Goal: Task Accomplishment & Management: Manage account settings

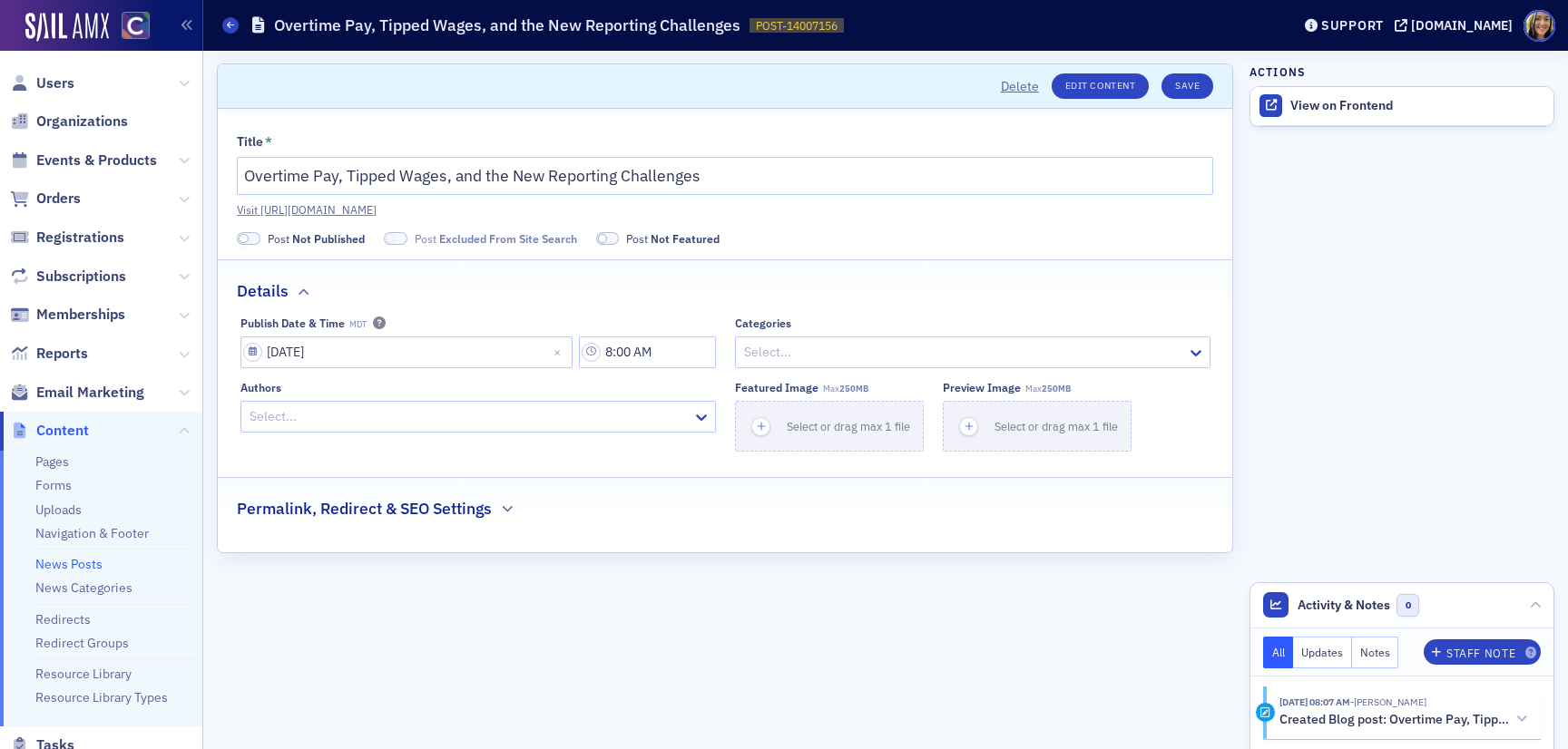
click at [255, 239] on span at bounding box center [248, 238] width 24 height 14
click at [366, 232] on span at bounding box center [374, 238] width 24 height 14
click at [756, 422] on icon "button" at bounding box center [761, 426] width 16 height 16
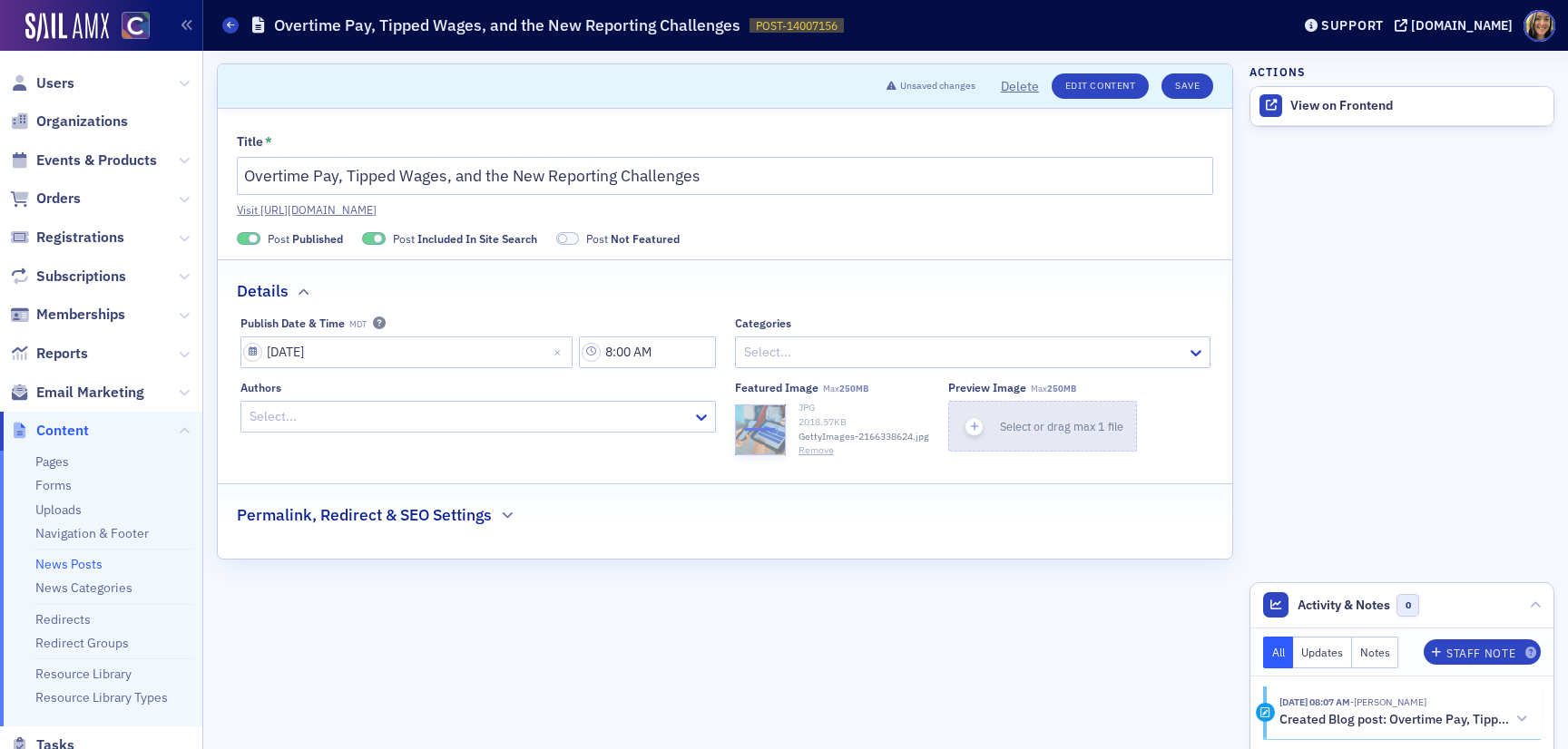
click at [970, 433] on icon "button" at bounding box center [974, 426] width 16 height 16
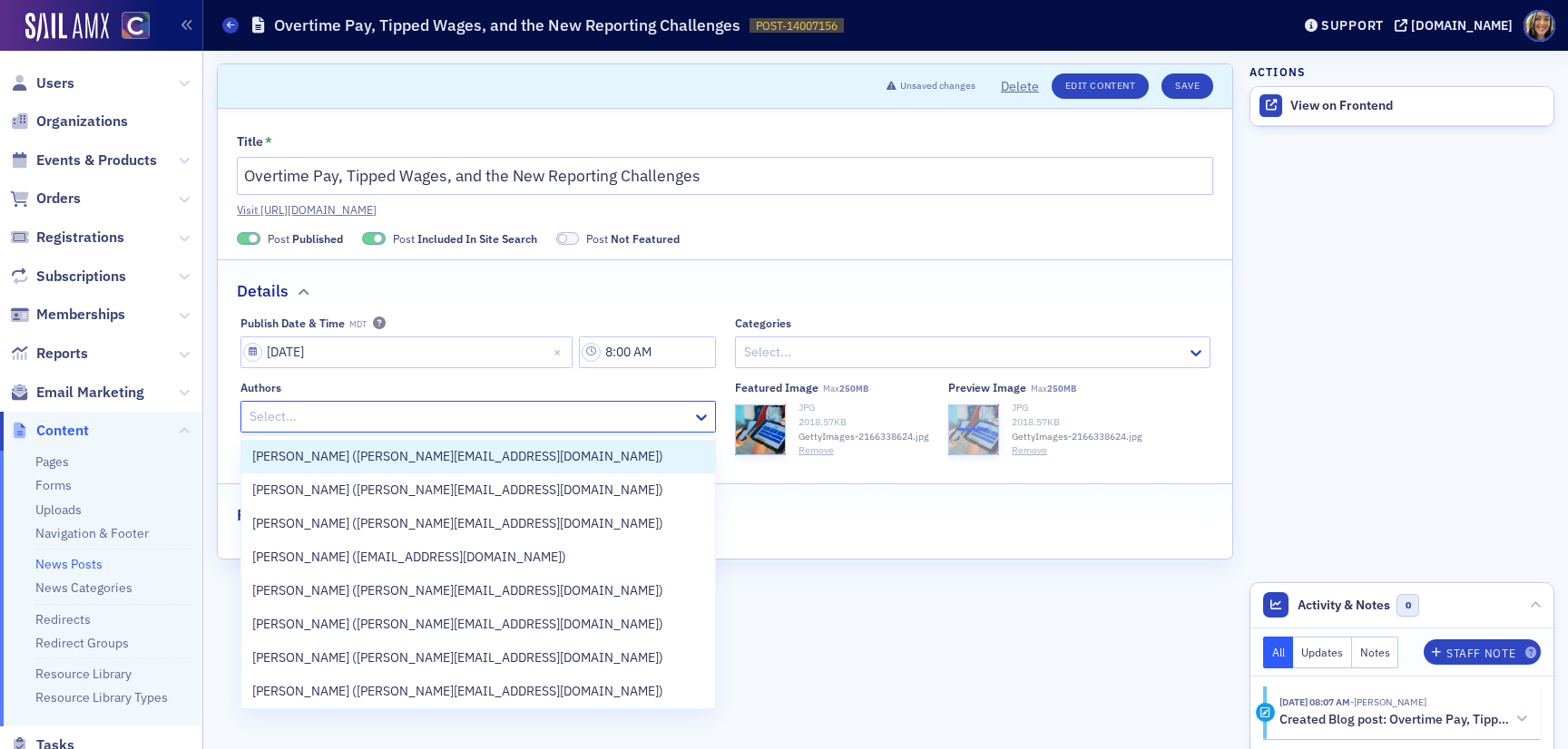
click at [289, 421] on div at bounding box center [468, 416] width 443 height 23
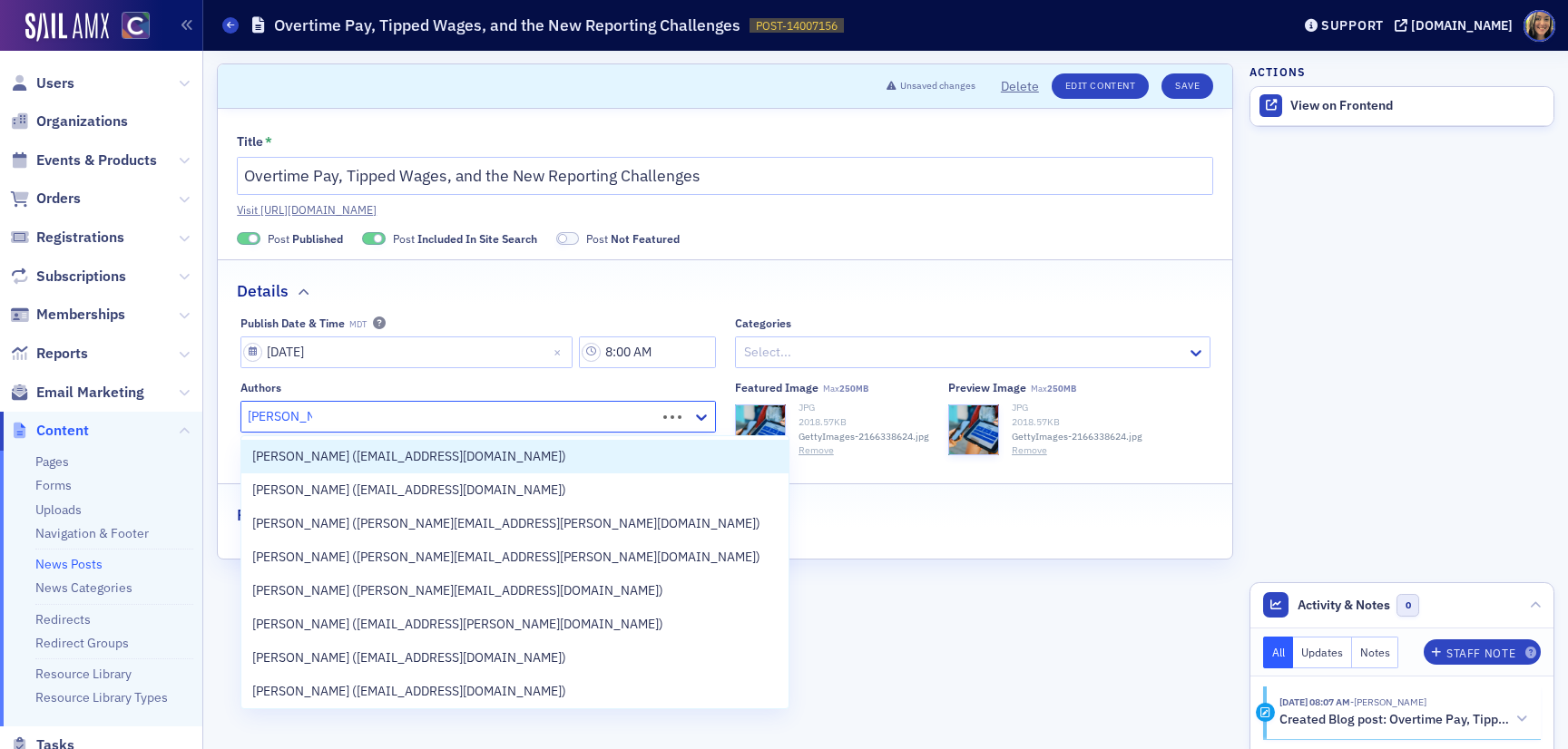
type input "lindsay moor"
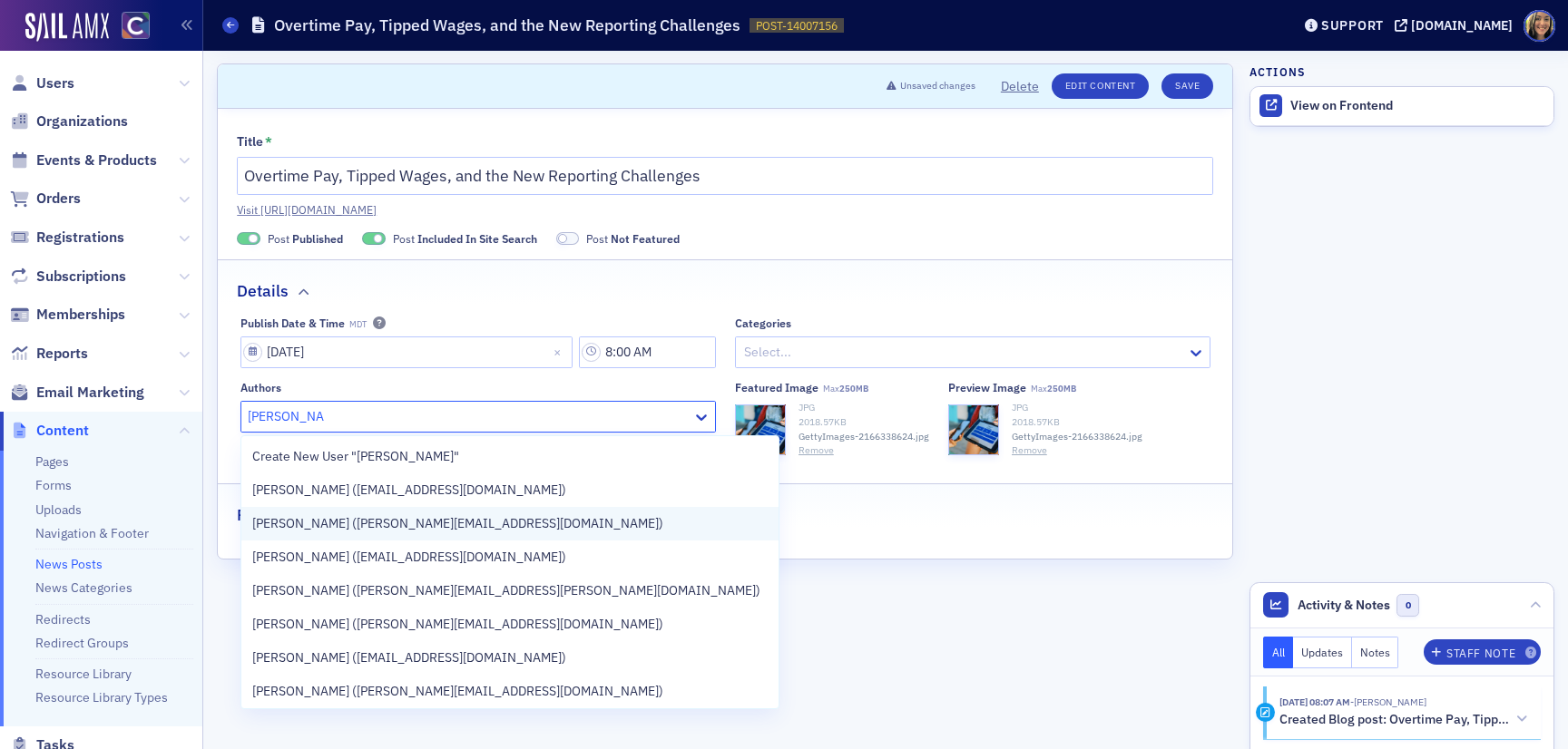
click at [325, 519] on span "Lindsay Moore (lindsay@cocpa.org)" at bounding box center [457, 524] width 411 height 19
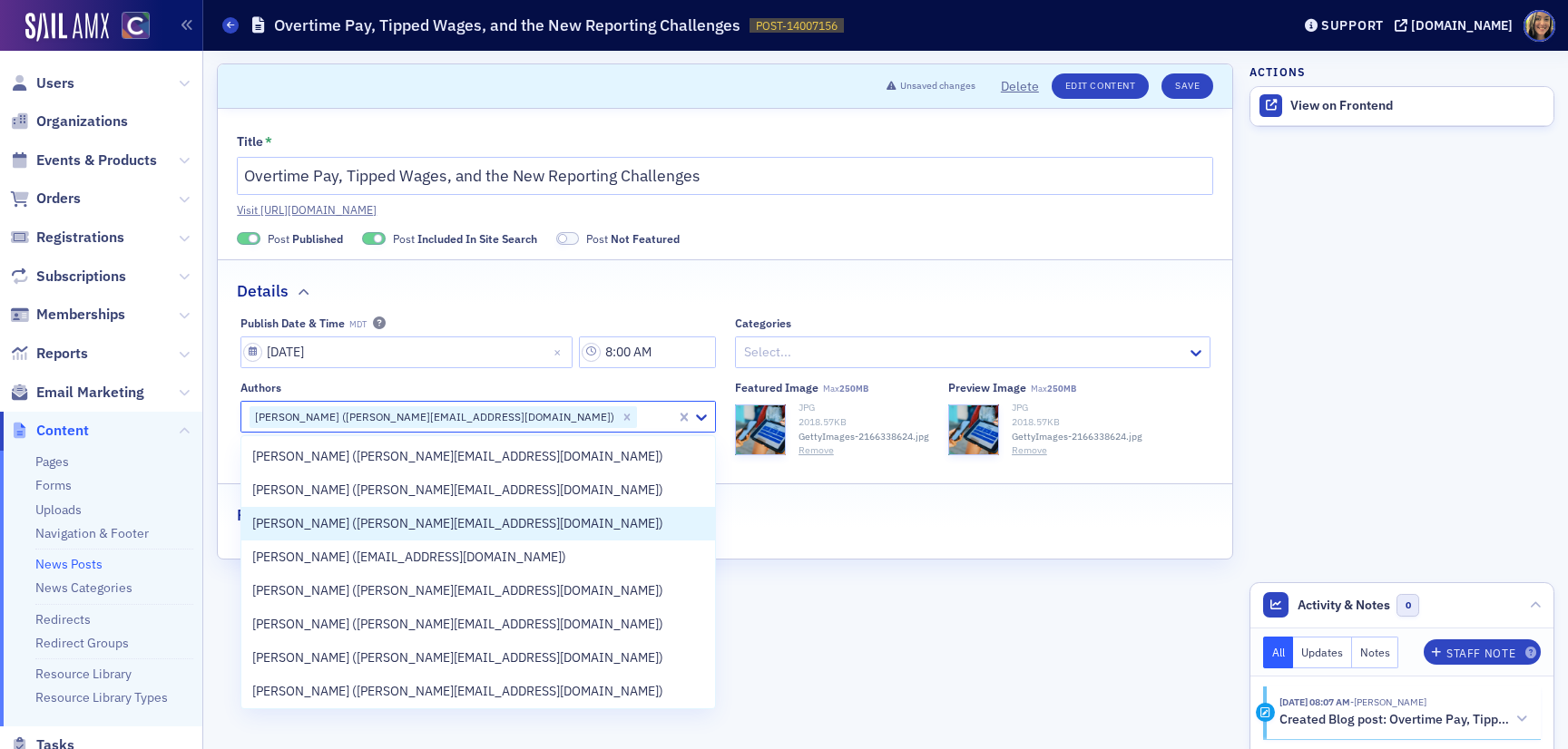
click at [794, 531] on fieldset "Permalink, Redirect & SEO Settings" at bounding box center [725, 508] width 1014 height 50
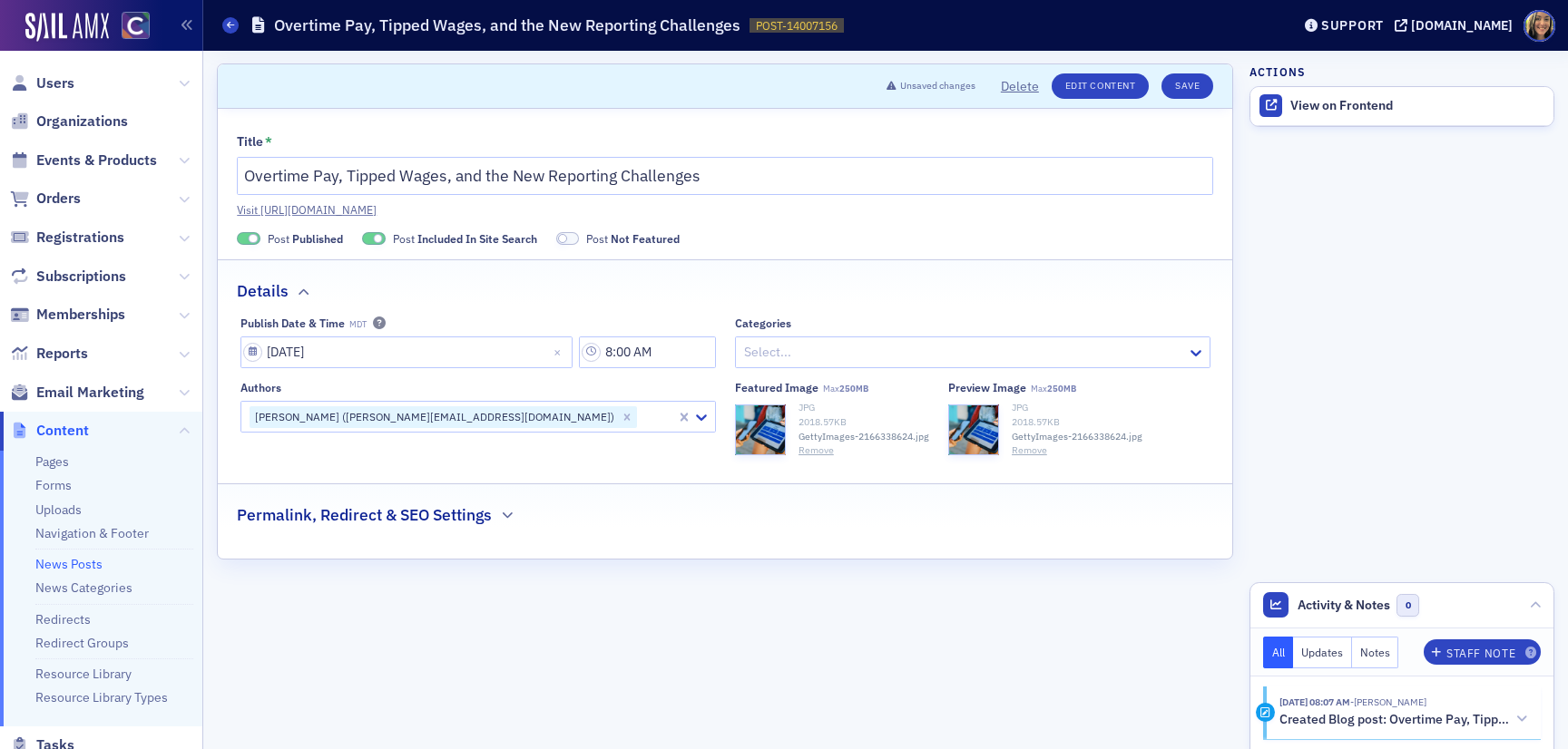
click at [479, 523] on h2 "Permalink, Redirect & SEO Settings" at bounding box center [364, 515] width 255 height 24
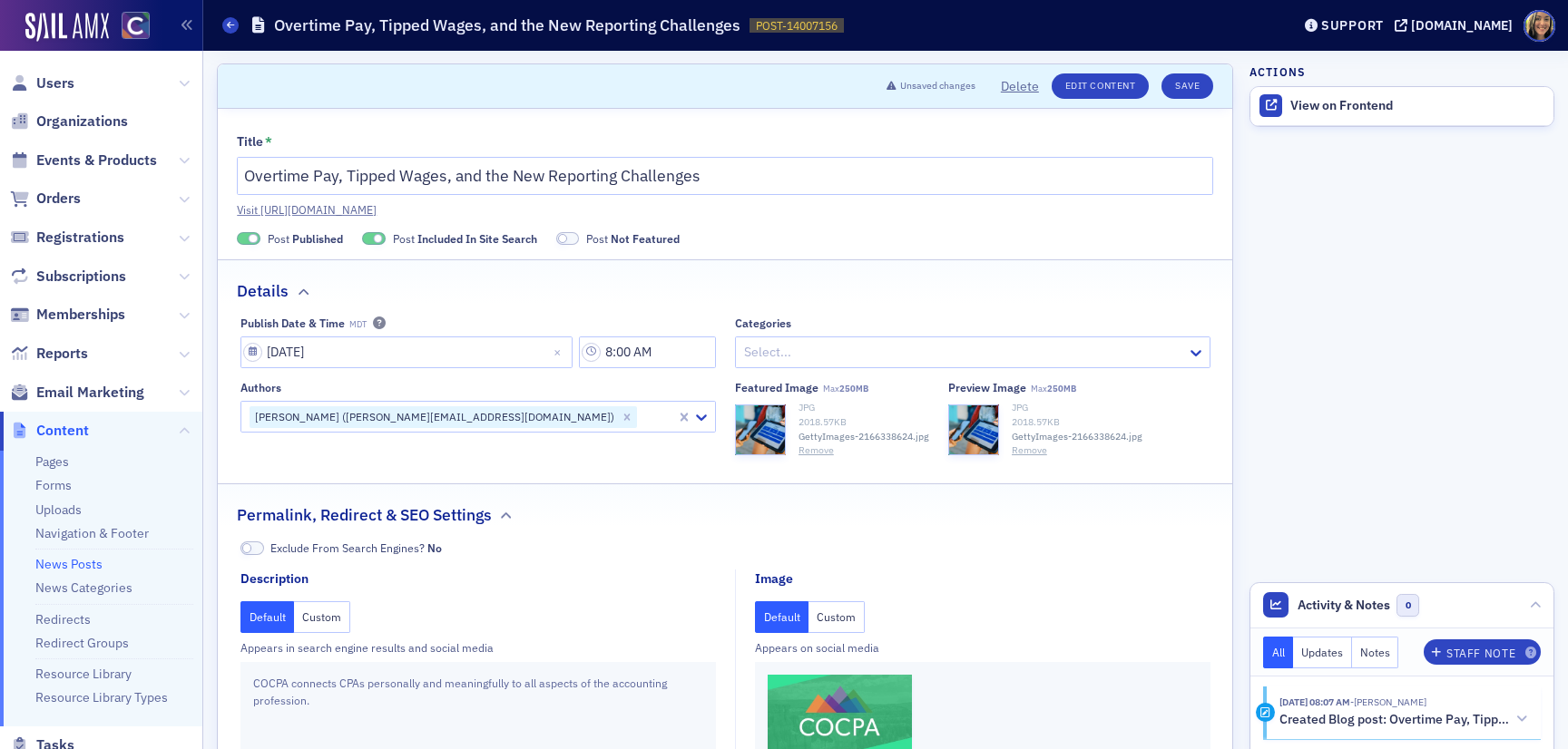
click at [824, 623] on button "Custom" at bounding box center [836, 617] width 56 height 32
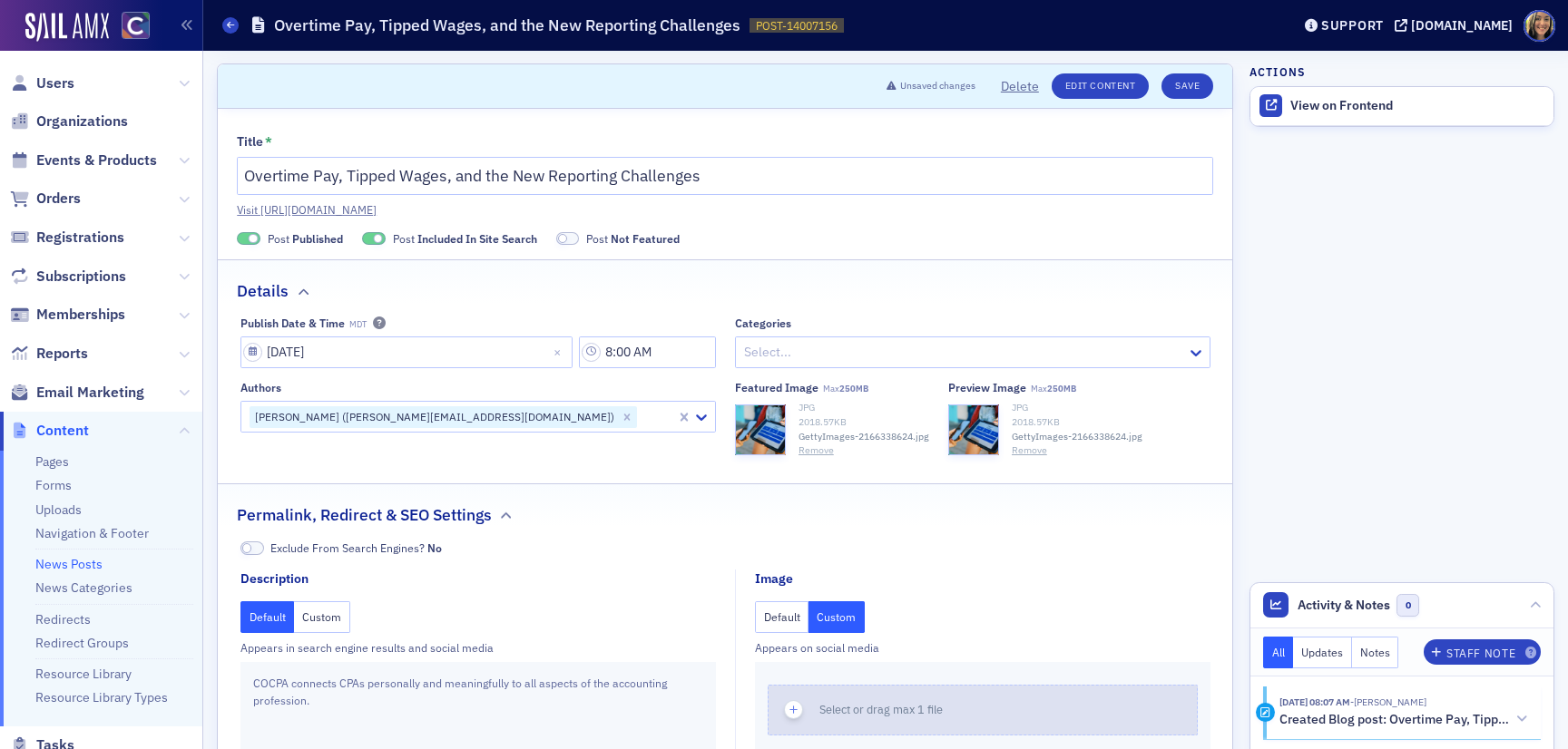
click at [794, 708] on icon "button" at bounding box center [794, 710] width 16 height 16
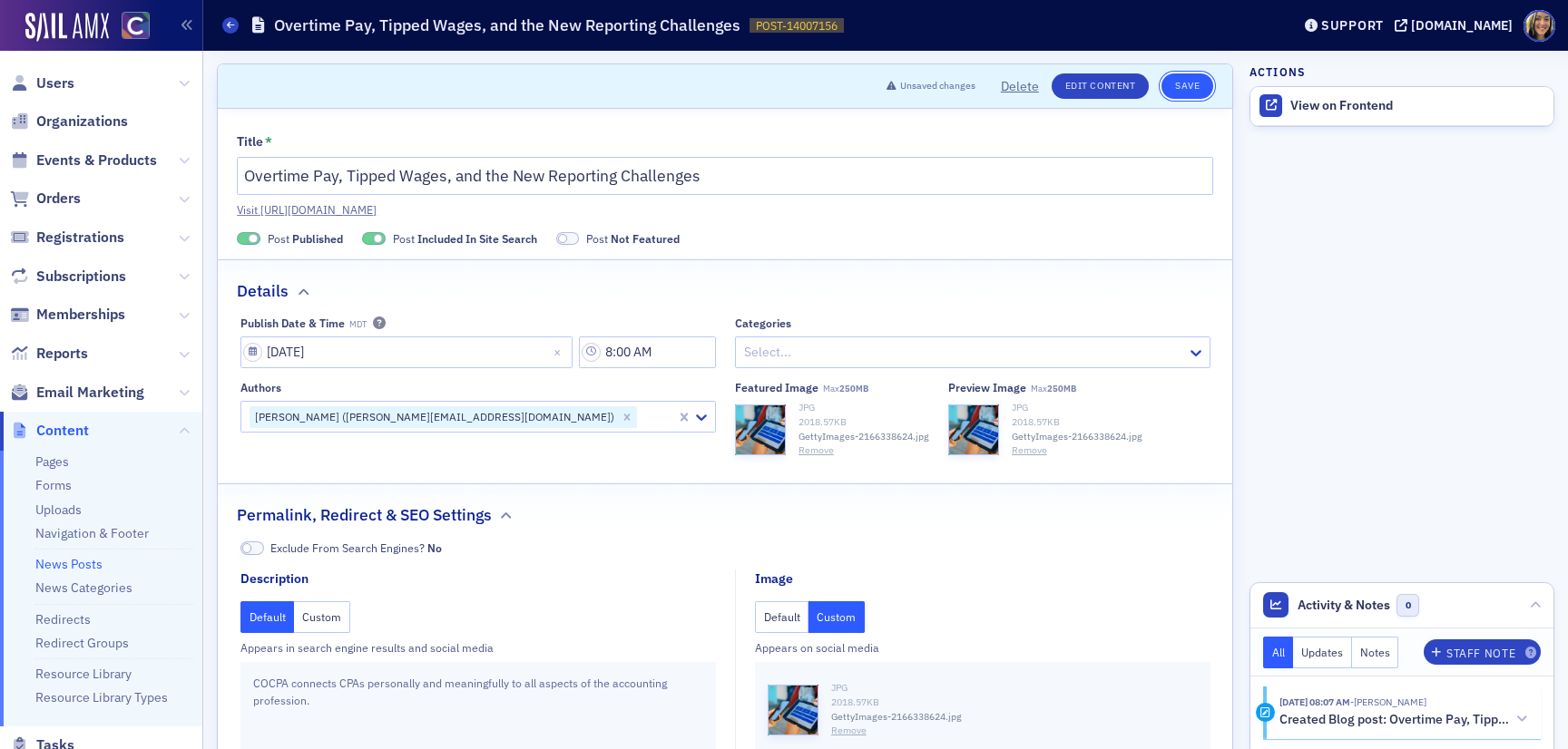
click at [1184, 85] on button "Save" at bounding box center [1186, 86] width 52 height 25
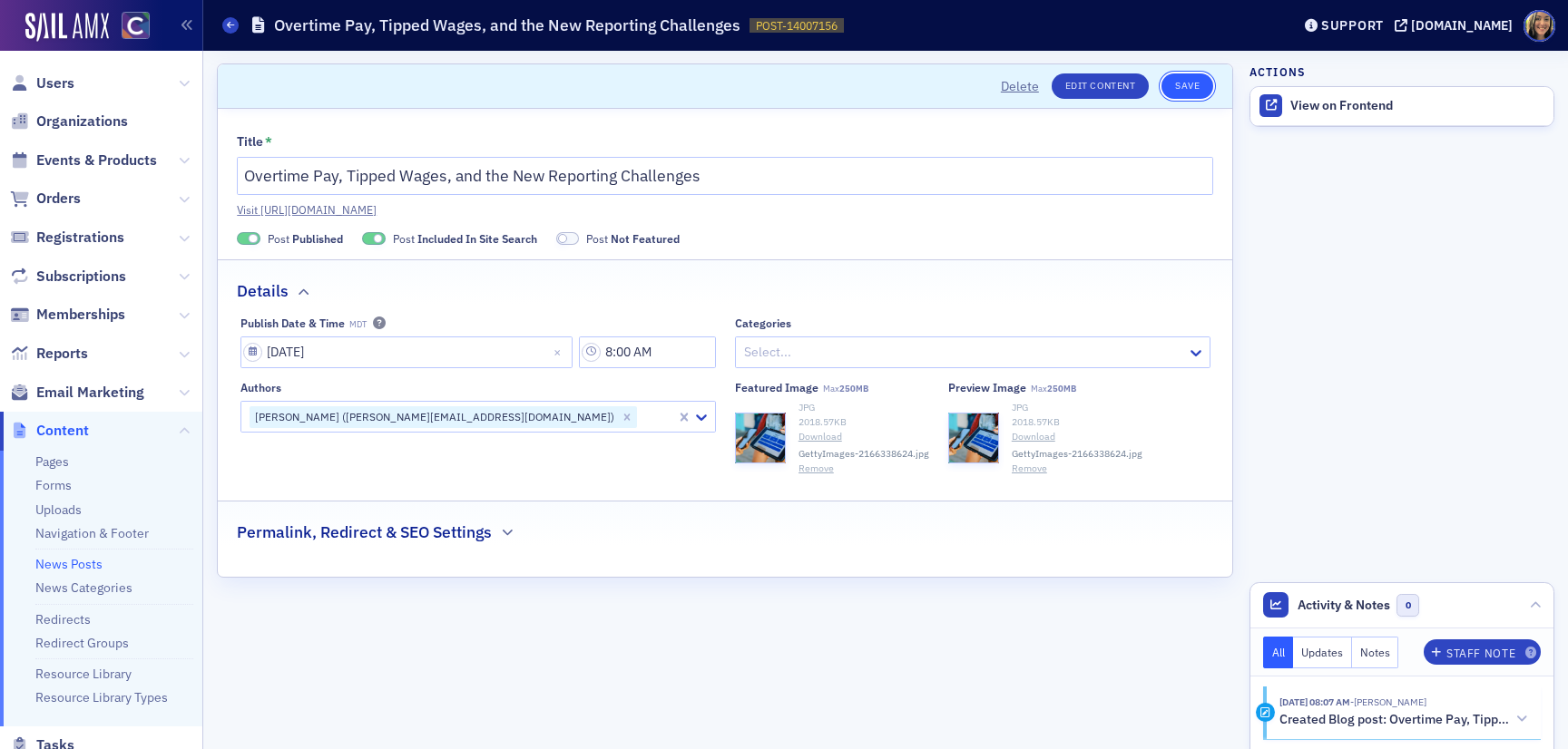
click at [1191, 92] on button "Save" at bounding box center [1186, 86] width 52 height 25
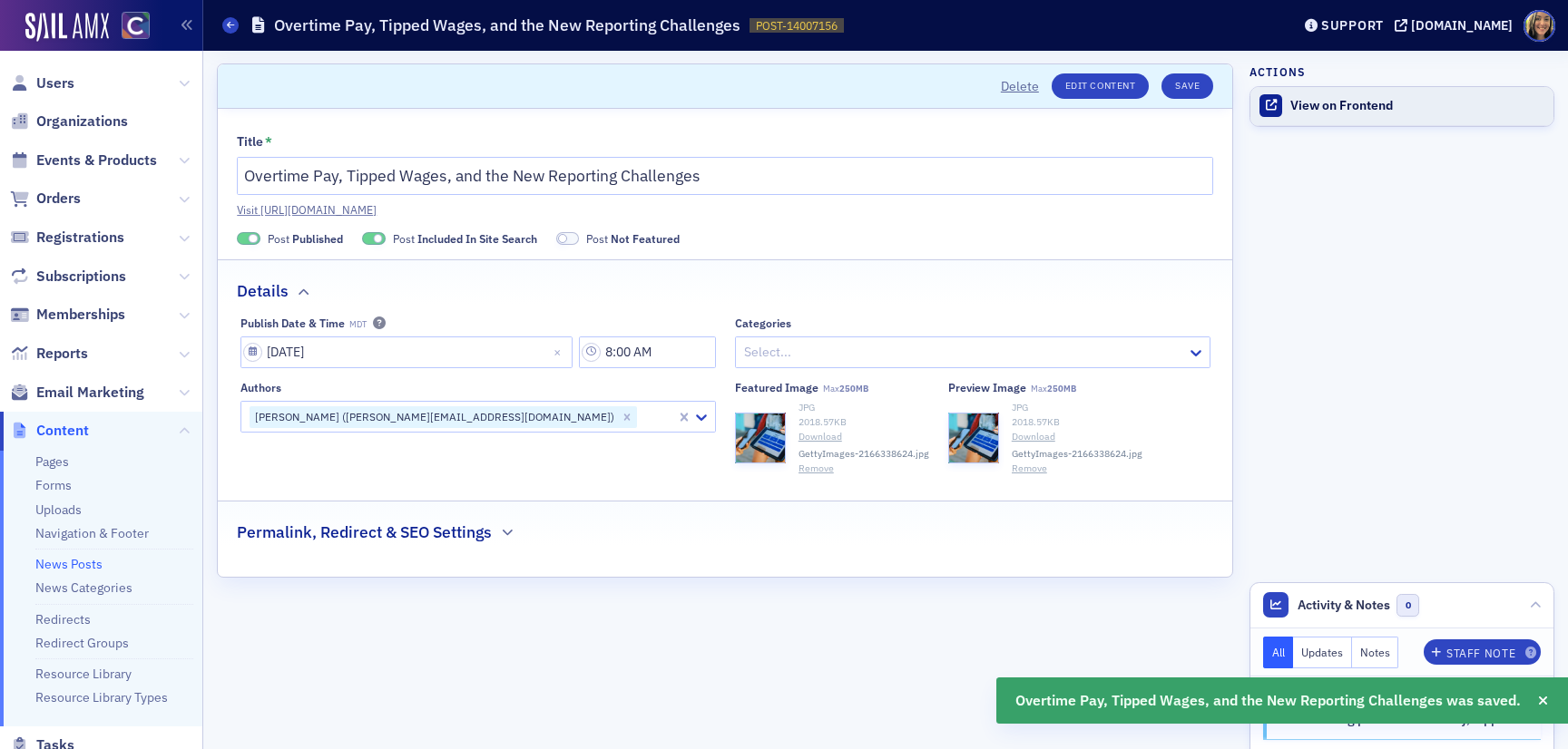
click at [1301, 118] on link "View on Frontend" at bounding box center [1401, 106] width 303 height 38
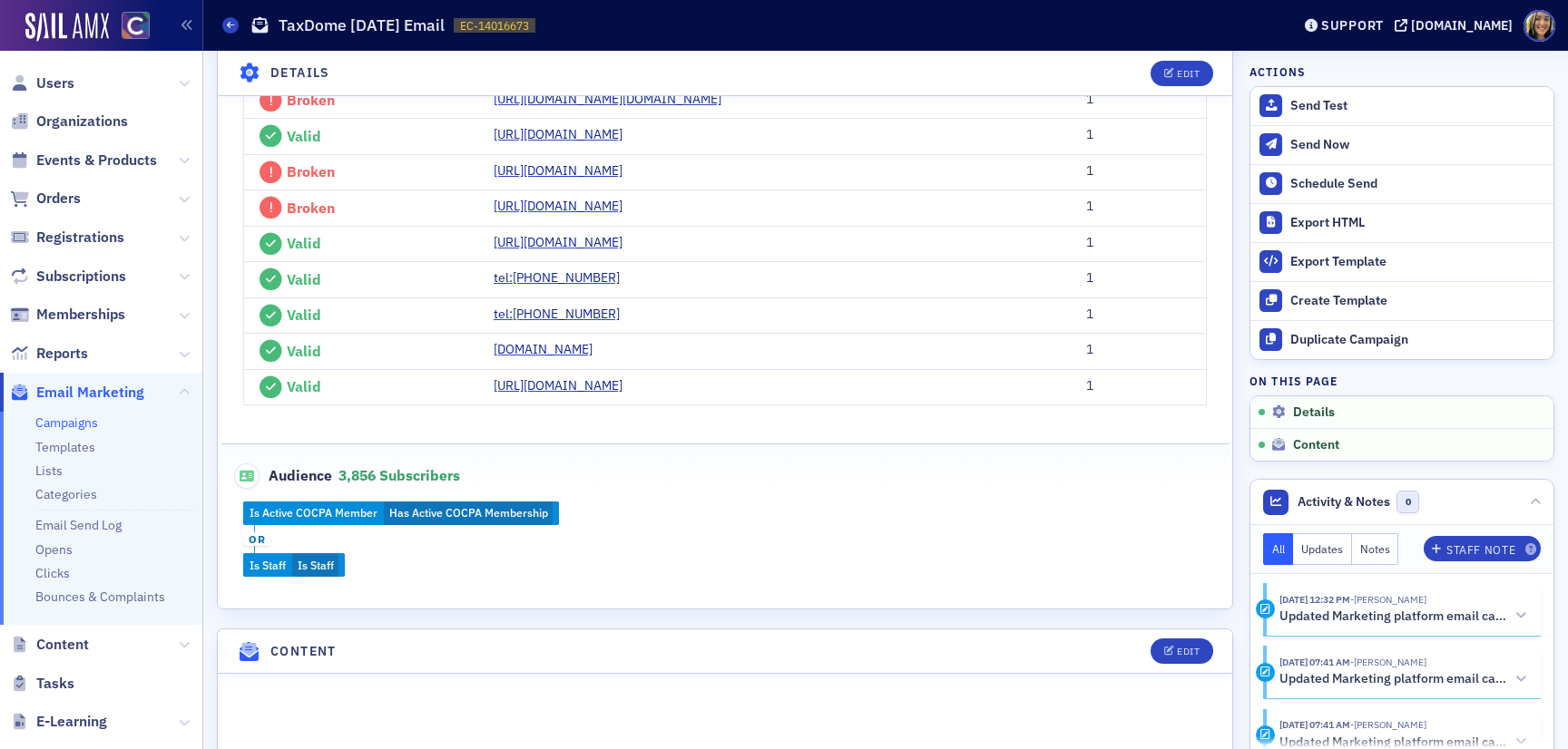
scroll to position [664, 0]
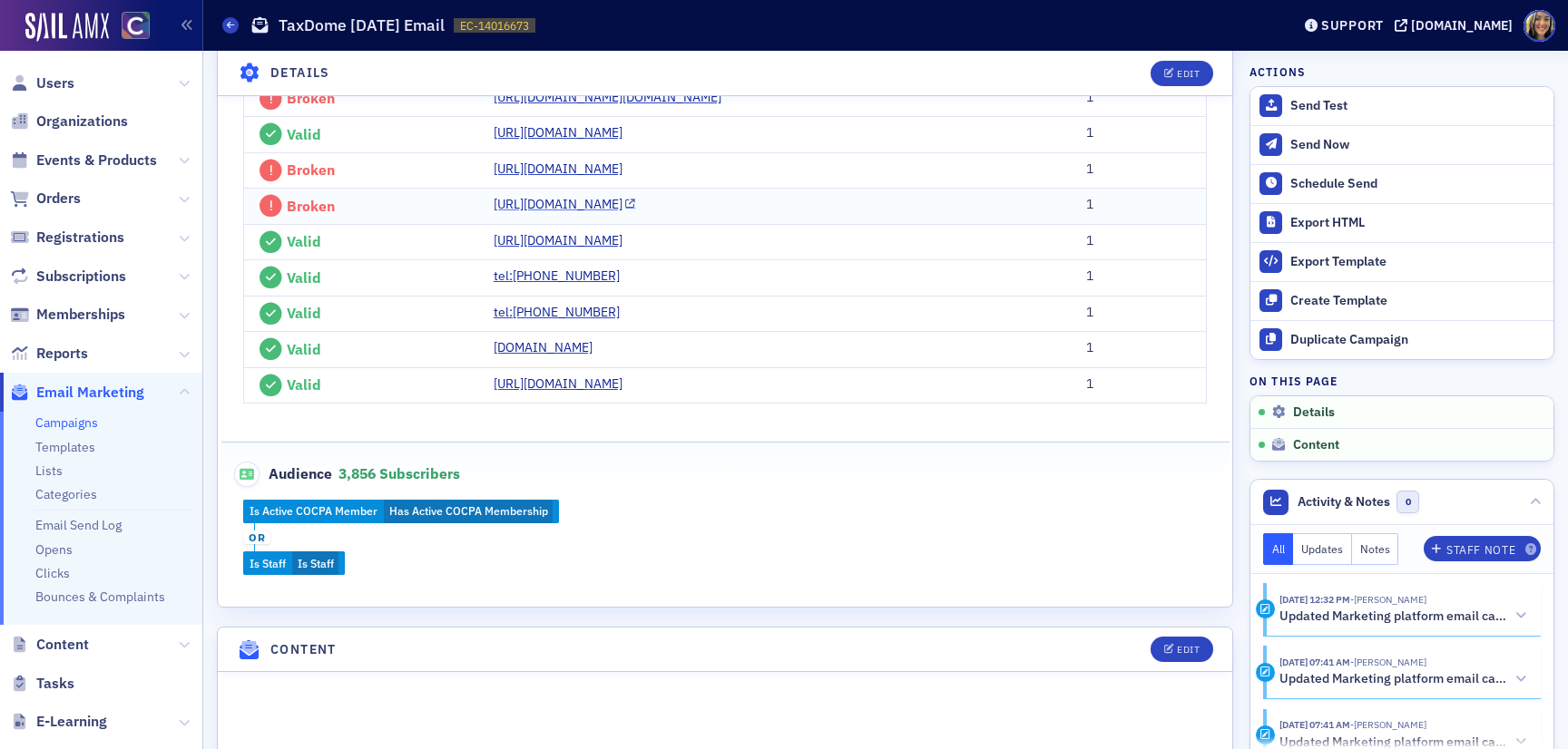
click at [624, 215] on link "https://taxdome.com/calculator?utm_source=Partner&utm_medium=CoCPA&utm_campaign…" at bounding box center [564, 205] width 143 height 19
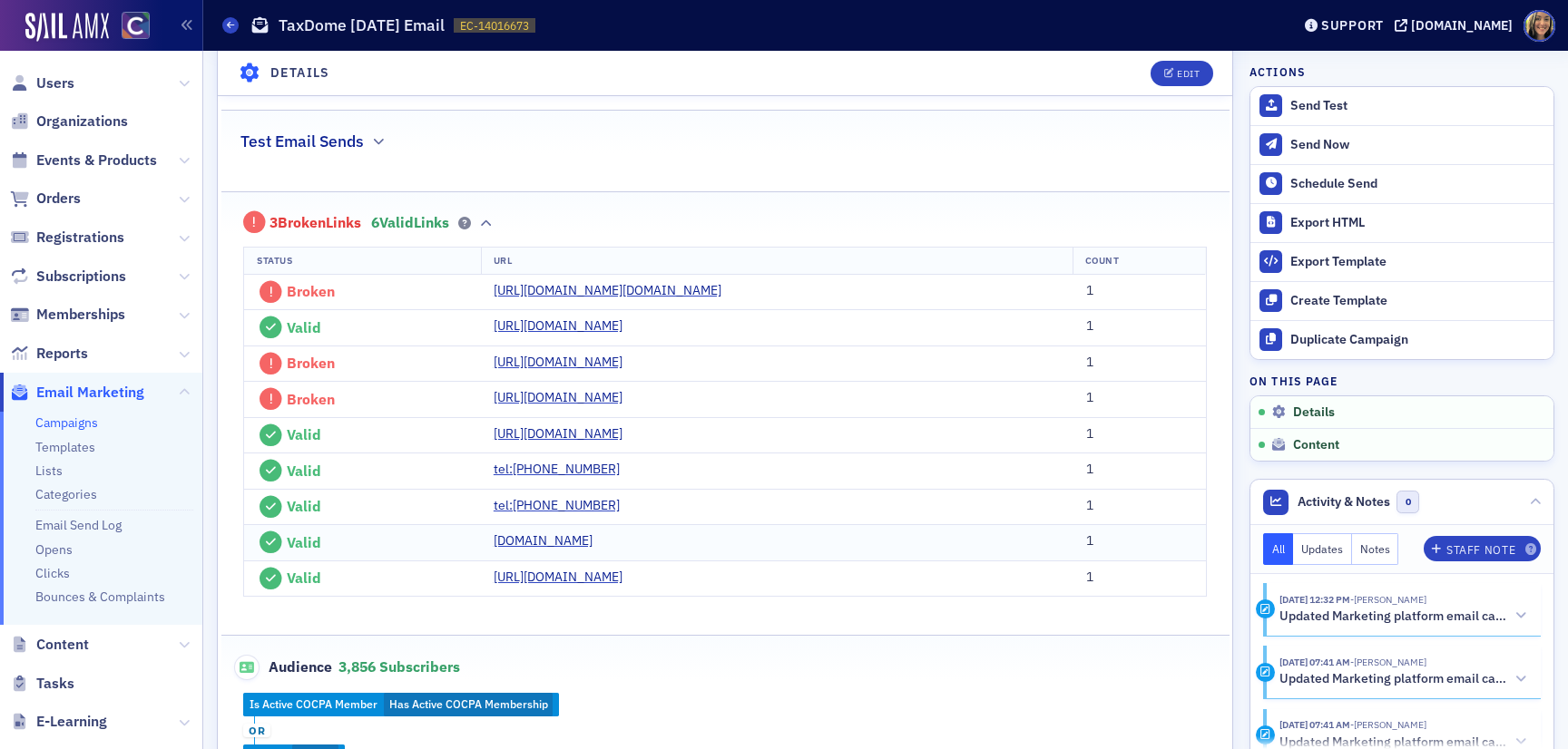
scroll to position [0, 0]
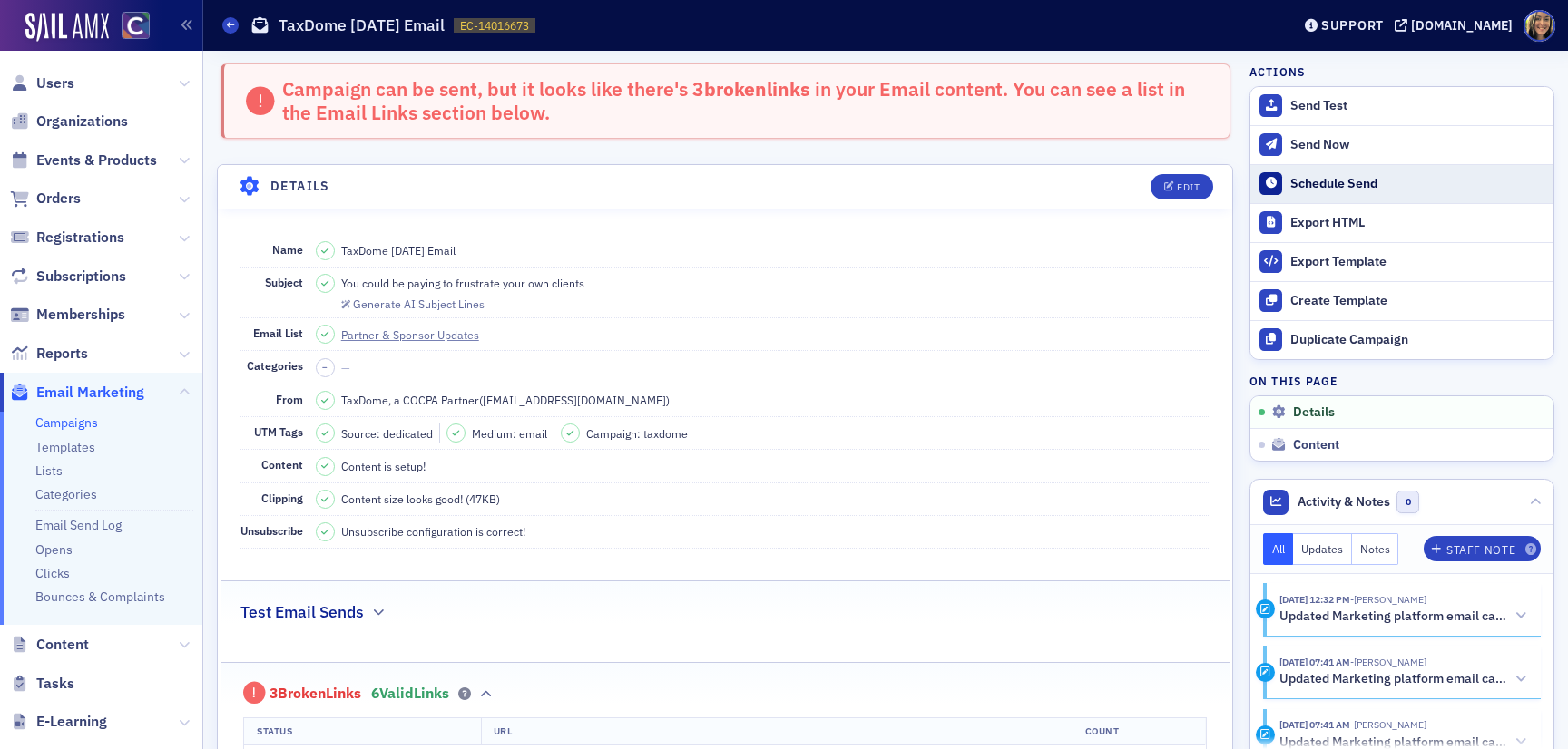
click at [1325, 198] on button "Schedule Send" at bounding box center [1401, 184] width 303 height 39
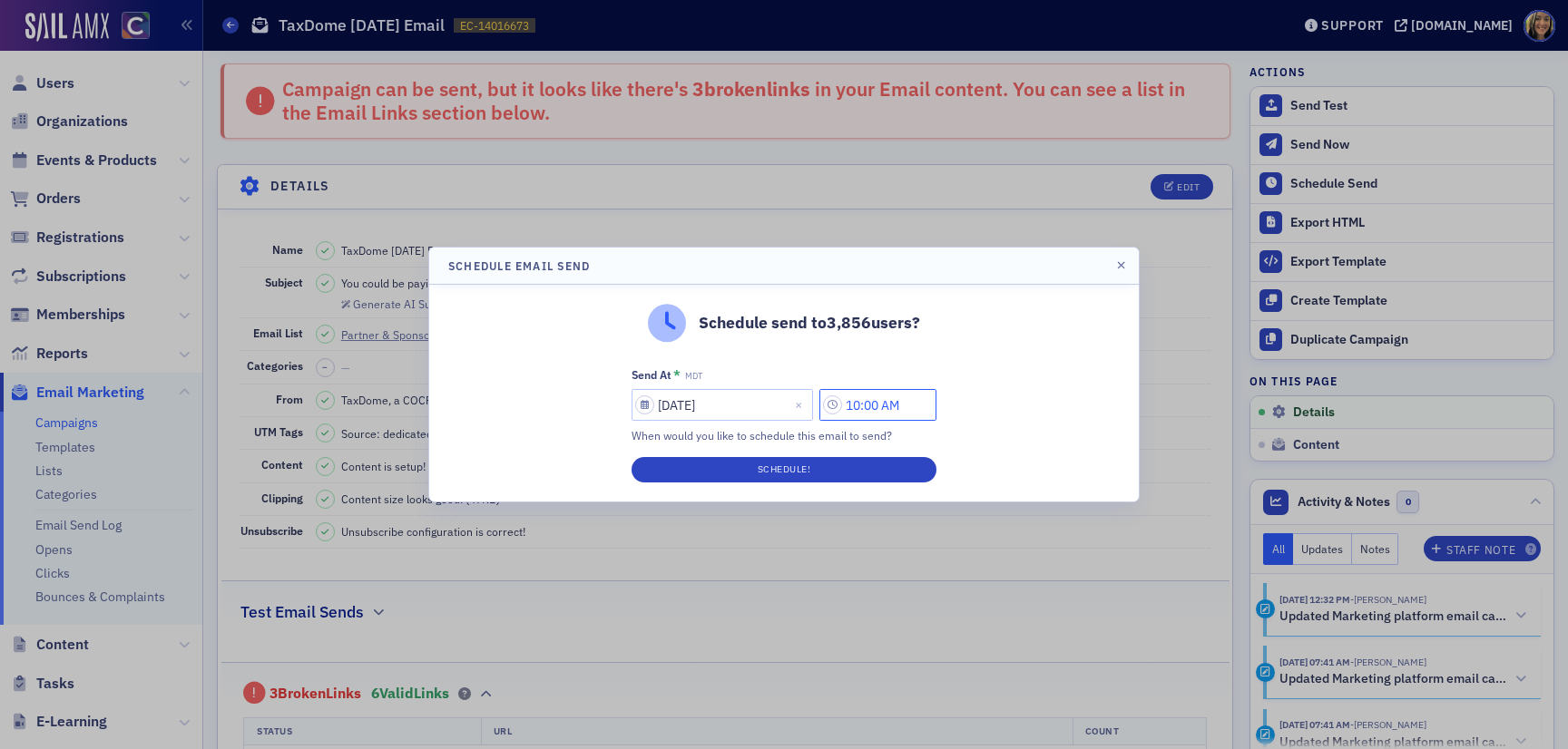
drag, startPoint x: 869, startPoint y: 405, endPoint x: 850, endPoint y: 405, distance: 19.0
click at [850, 405] on input "10:00 AM" at bounding box center [877, 404] width 117 height 32
type input "8:00 AM"
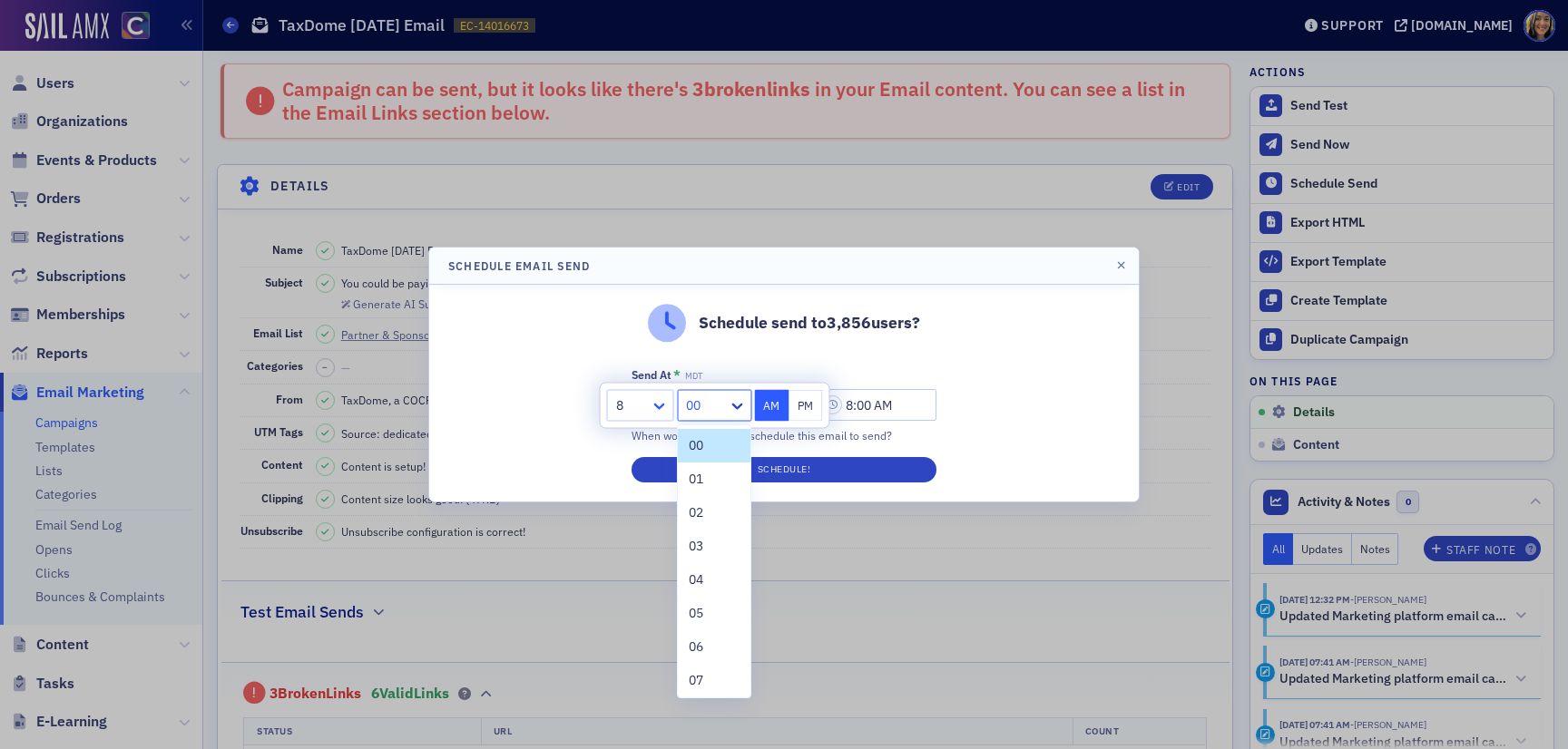
drag, startPoint x: 702, startPoint y: 400, endPoint x: 664, endPoint y: 400, distance: 38.0
click at [664, 400] on div "8 00 selected, 1 of 60. 60 results available. Use Up and Down to choose options…" at bounding box center [715, 405] width 229 height 45
type input "30"
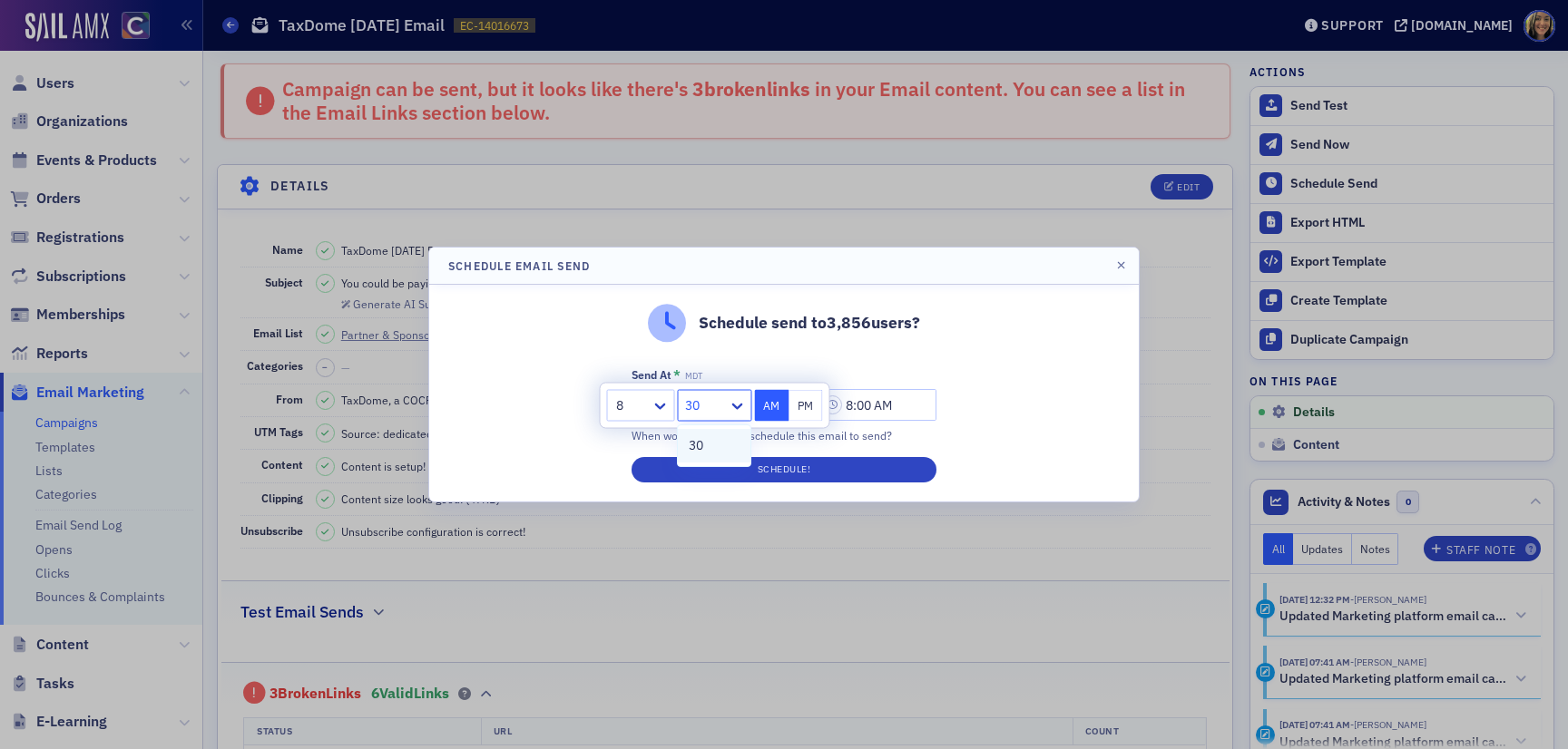
click at [692, 437] on span "30" at bounding box center [696, 445] width 15 height 19
type input "8:30 AM"
click at [712, 467] on button "Schedule!" at bounding box center [784, 470] width 305 height 25
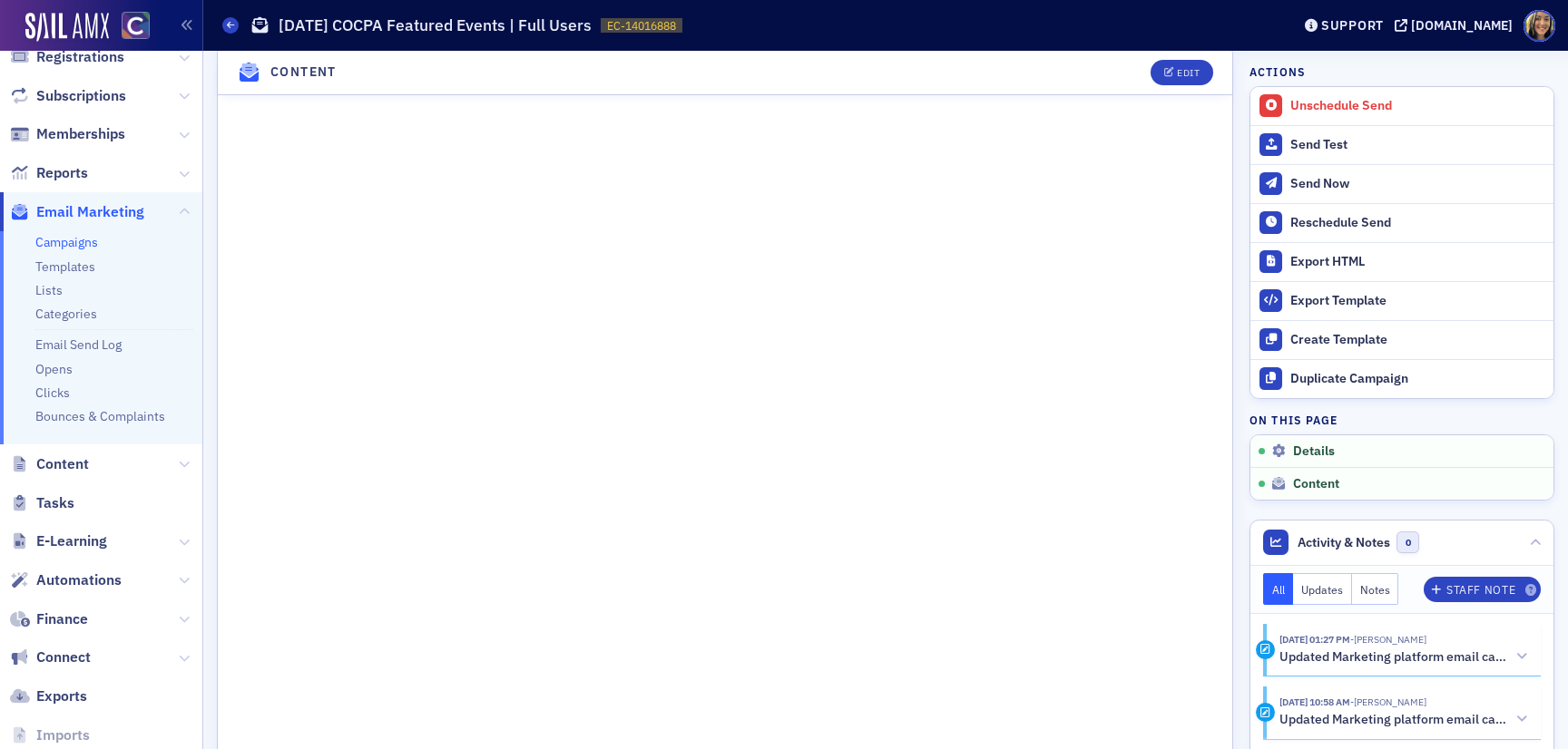
scroll to position [939, 0]
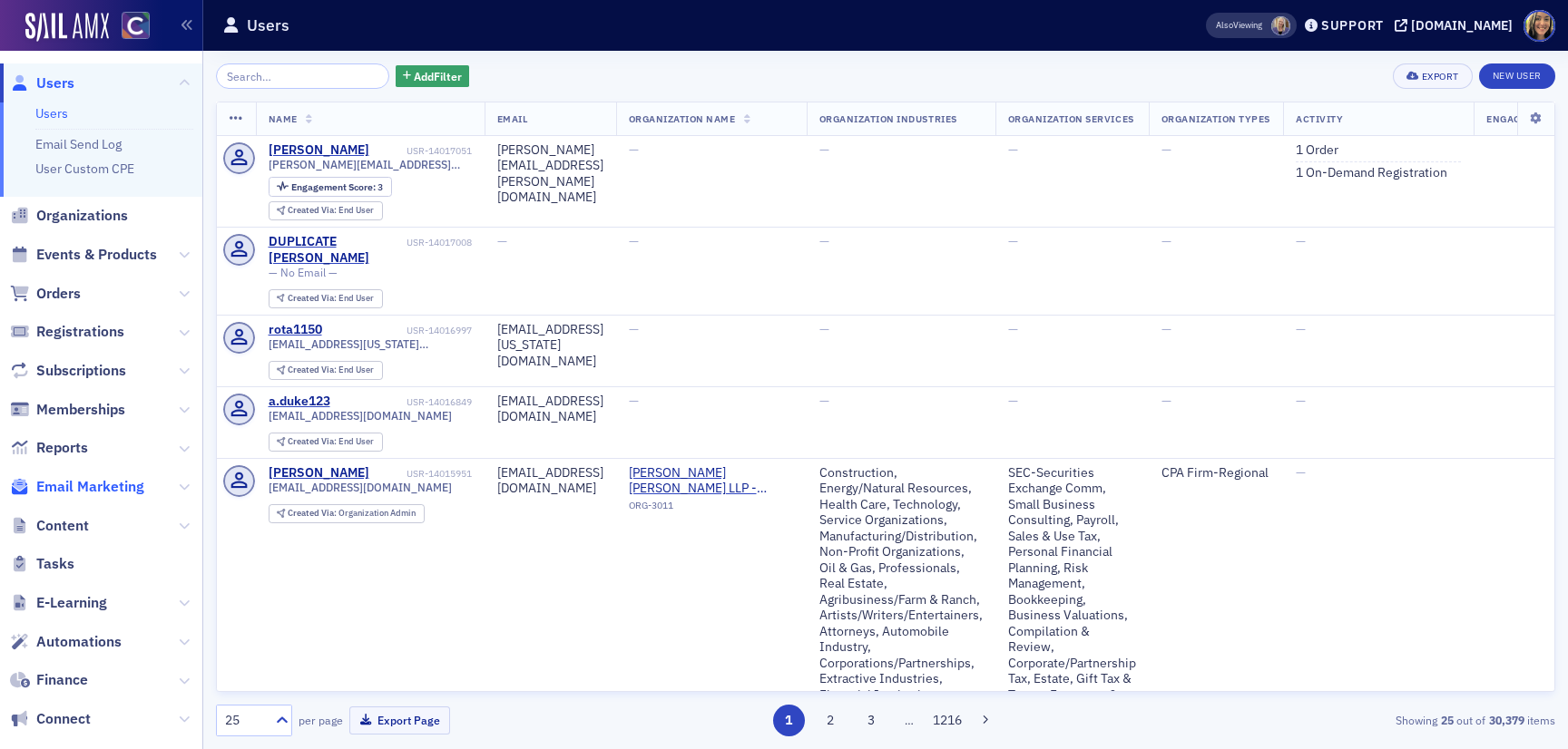
click at [107, 479] on span "Email Marketing" at bounding box center [90, 487] width 108 height 20
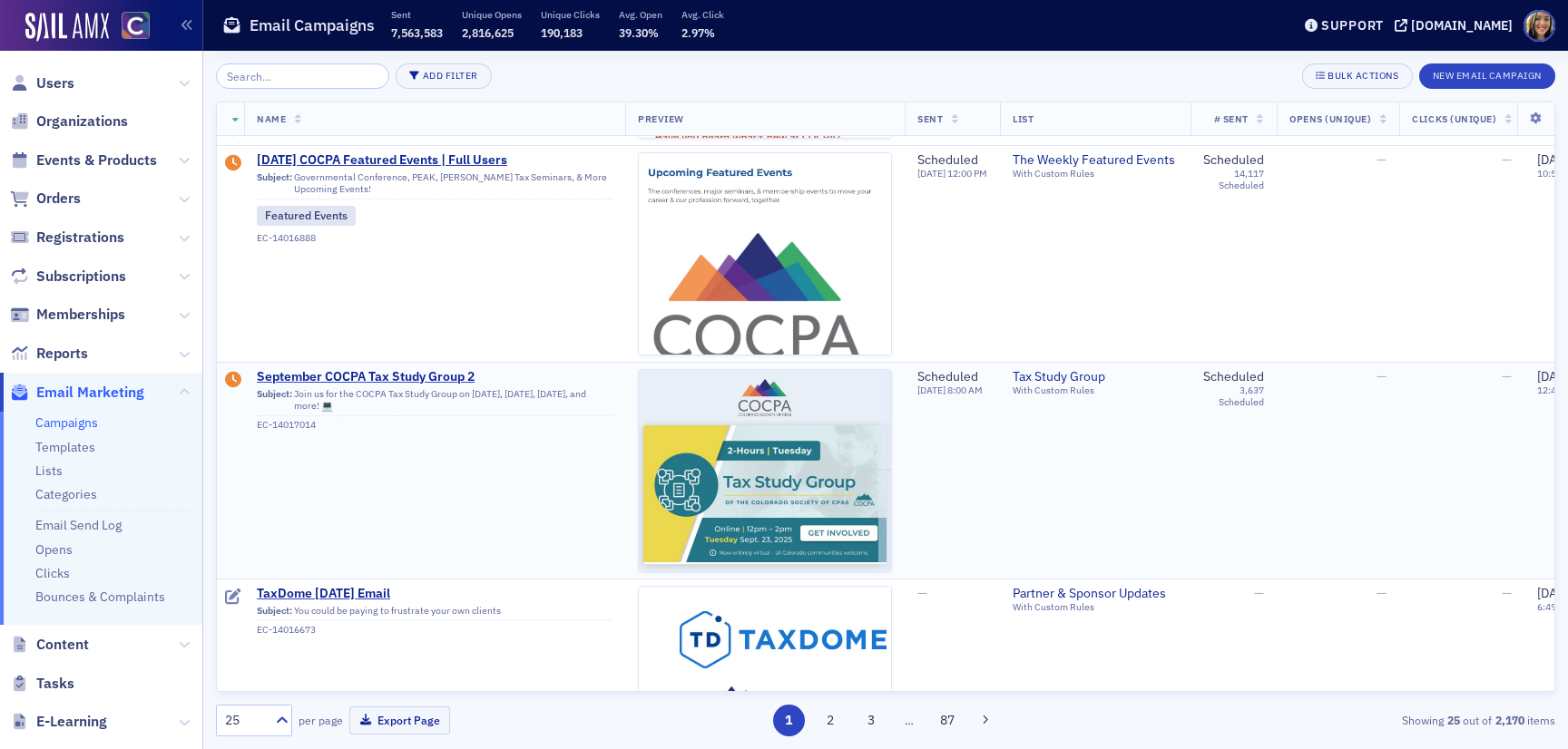
scroll to position [209, 0]
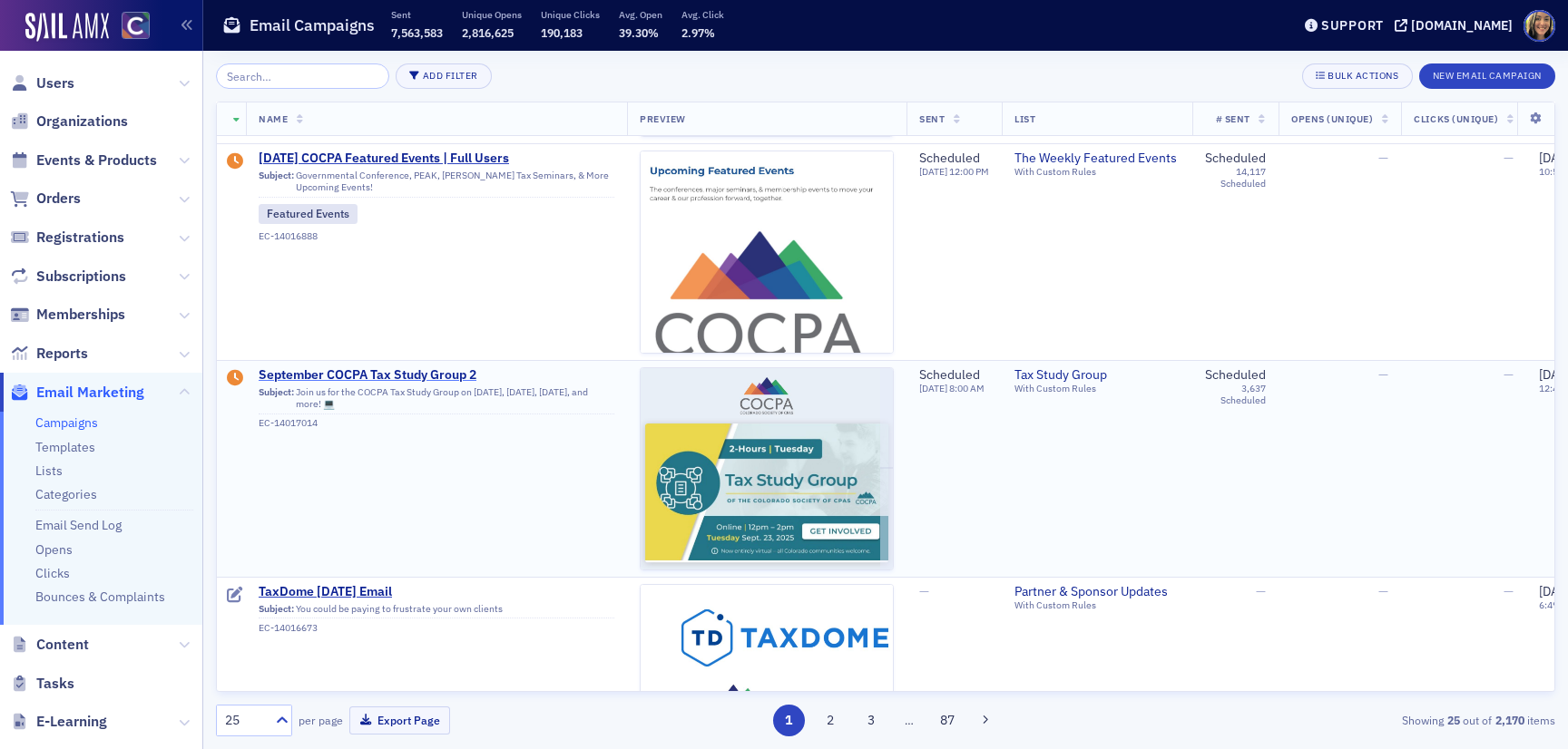
click at [435, 370] on span "September COCPA Tax Study Group 2" at bounding box center [435, 375] width 355 height 16
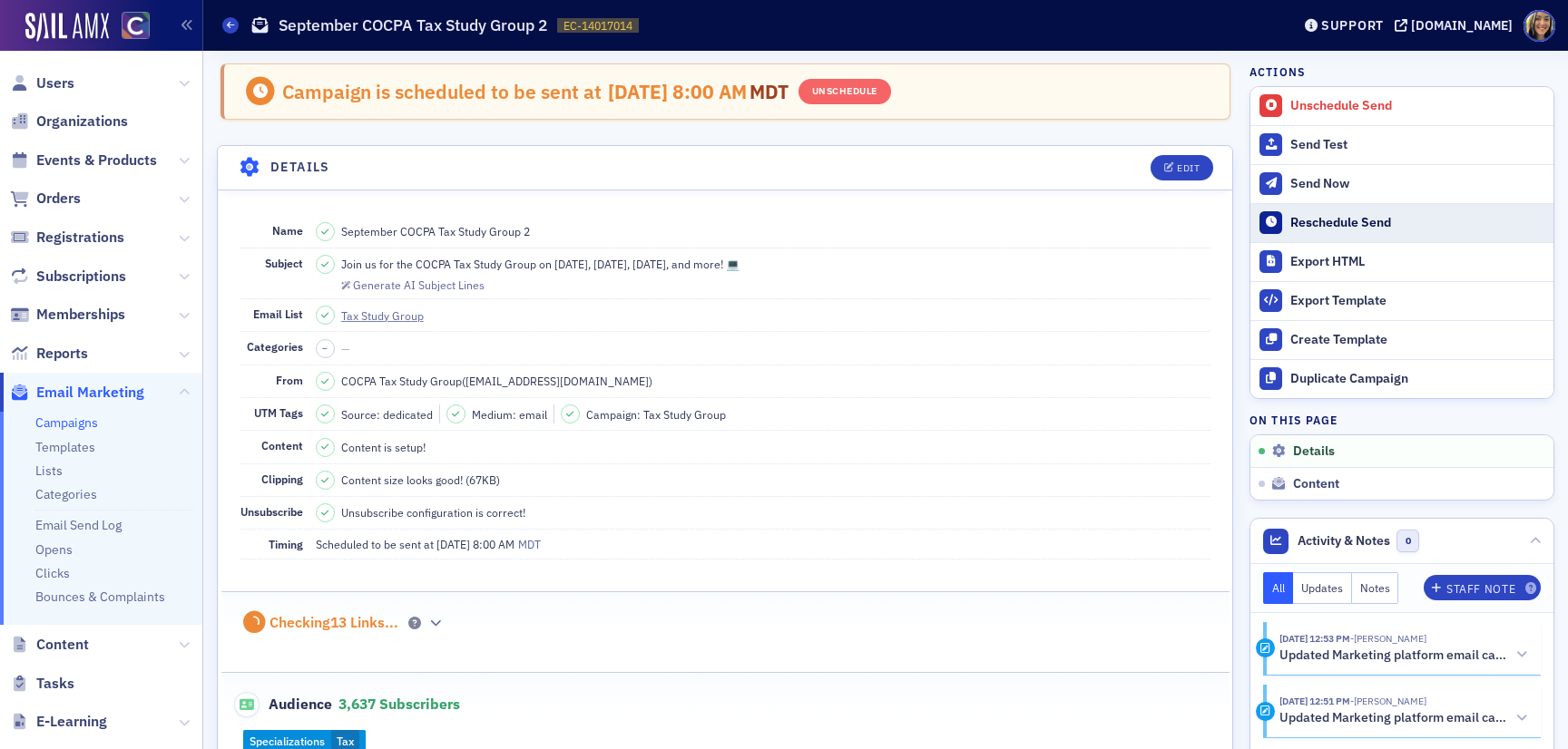
click at [1351, 225] on div "Reschedule Send" at bounding box center [1416, 224] width 254 height 16
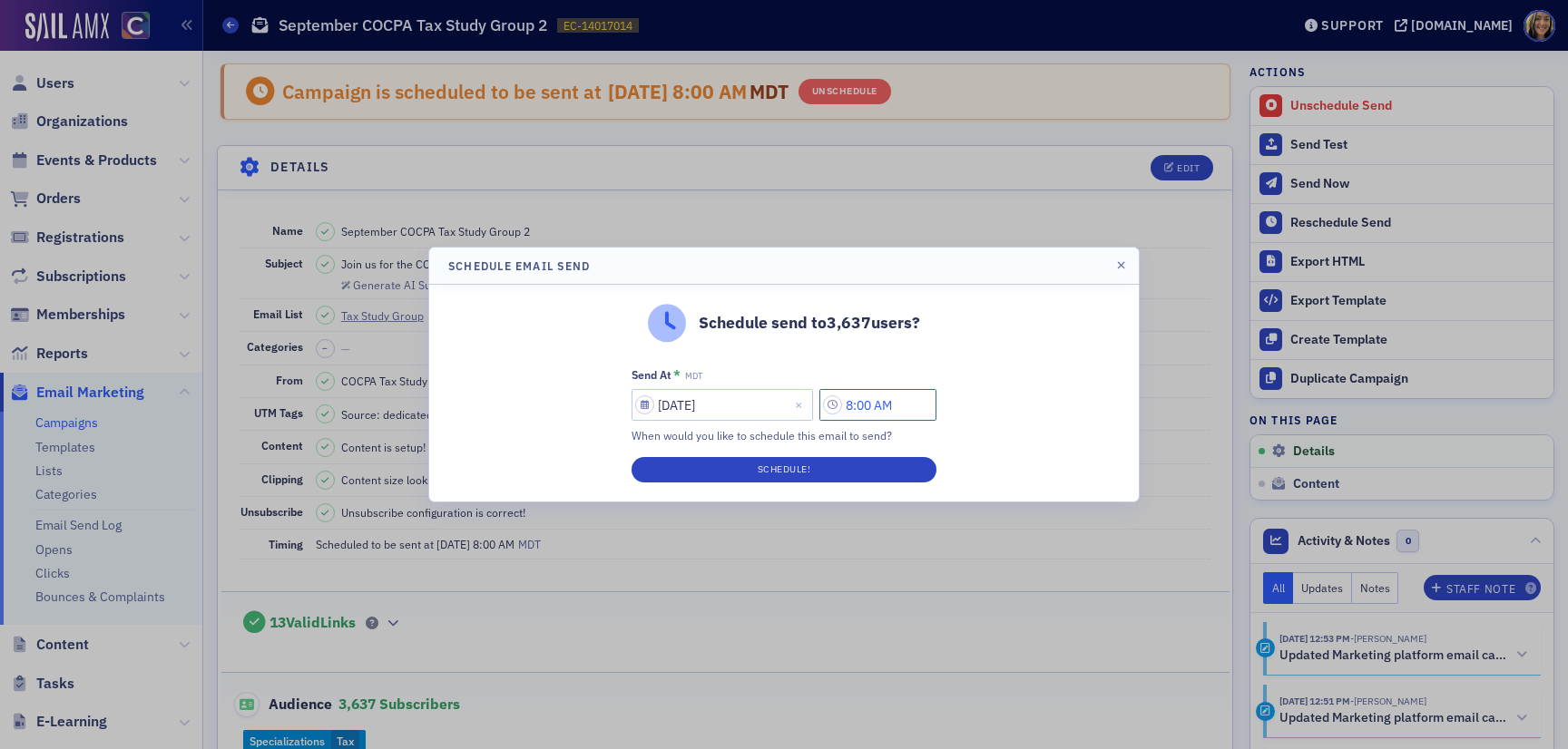
click at [858, 404] on input "8:00 AM" at bounding box center [877, 404] width 117 height 32
click at [866, 408] on input "38:00 AM" at bounding box center [877, 404] width 117 height 32
drag, startPoint x: 893, startPoint y: 404, endPoint x: 882, endPoint y: 404, distance: 11.0
click at [882, 404] on input "3:00 AM" at bounding box center [877, 404] width 117 height 32
click at [805, 408] on button "PM" at bounding box center [805, 405] width 35 height 32
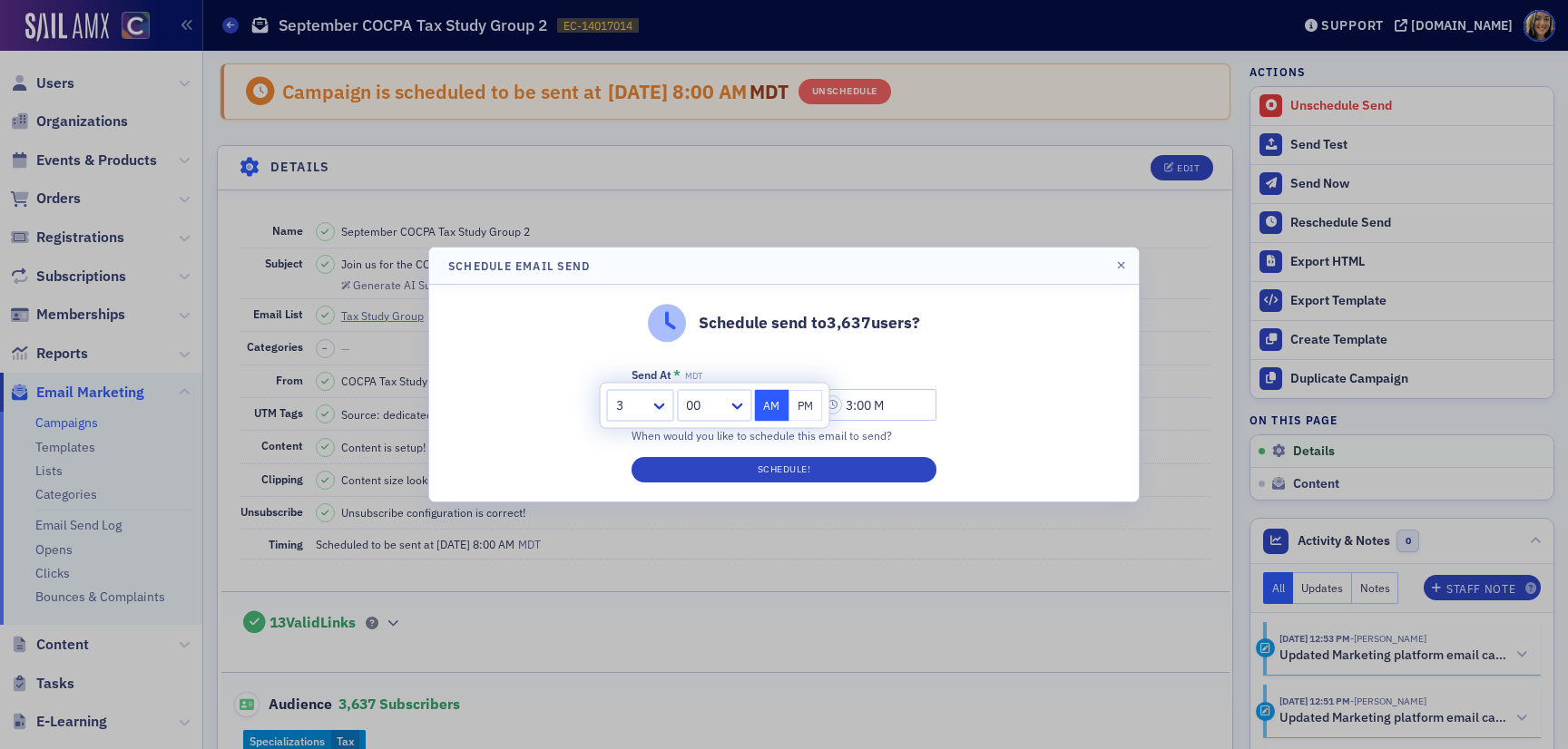
type input "3:00 PM"
click at [805, 479] on button "Schedule!" at bounding box center [784, 470] width 305 height 25
